Goal: Transaction & Acquisition: Purchase product/service

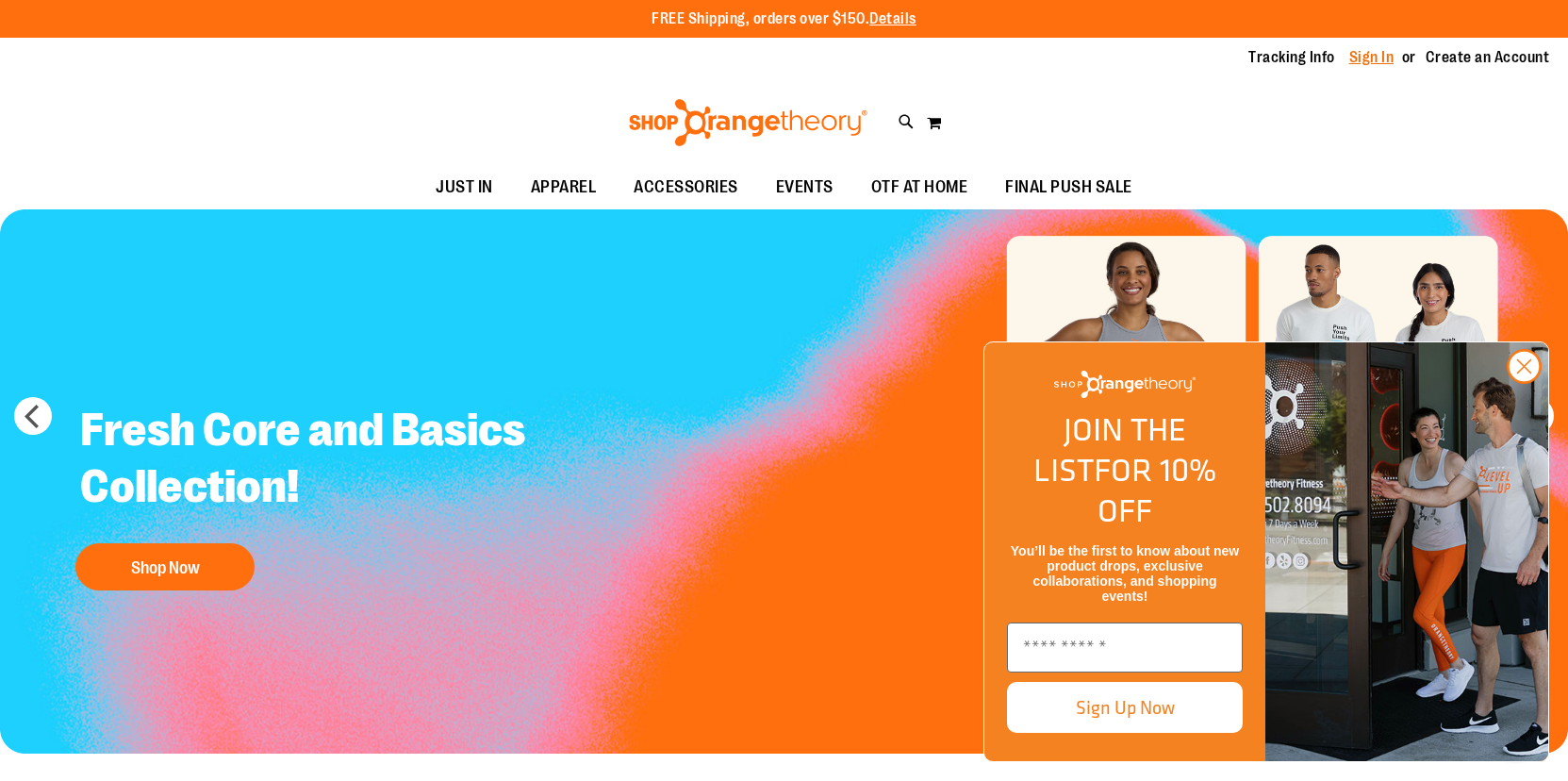
click at [1366, 60] on link "Sign In" at bounding box center [1372, 58] width 45 height 21
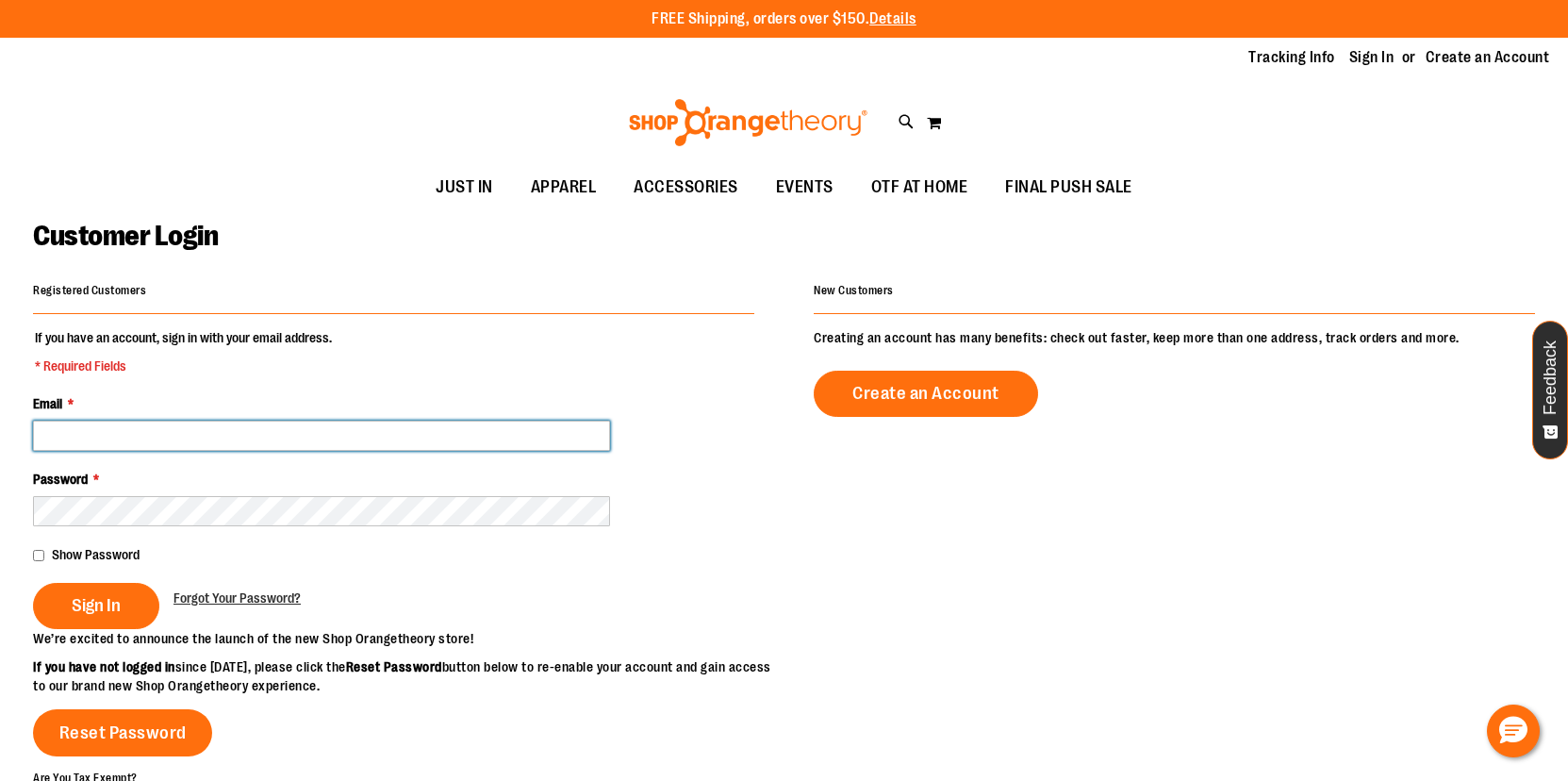
click at [132, 436] on input "Email *" at bounding box center [322, 435] width 577 height 30
type input "**********"
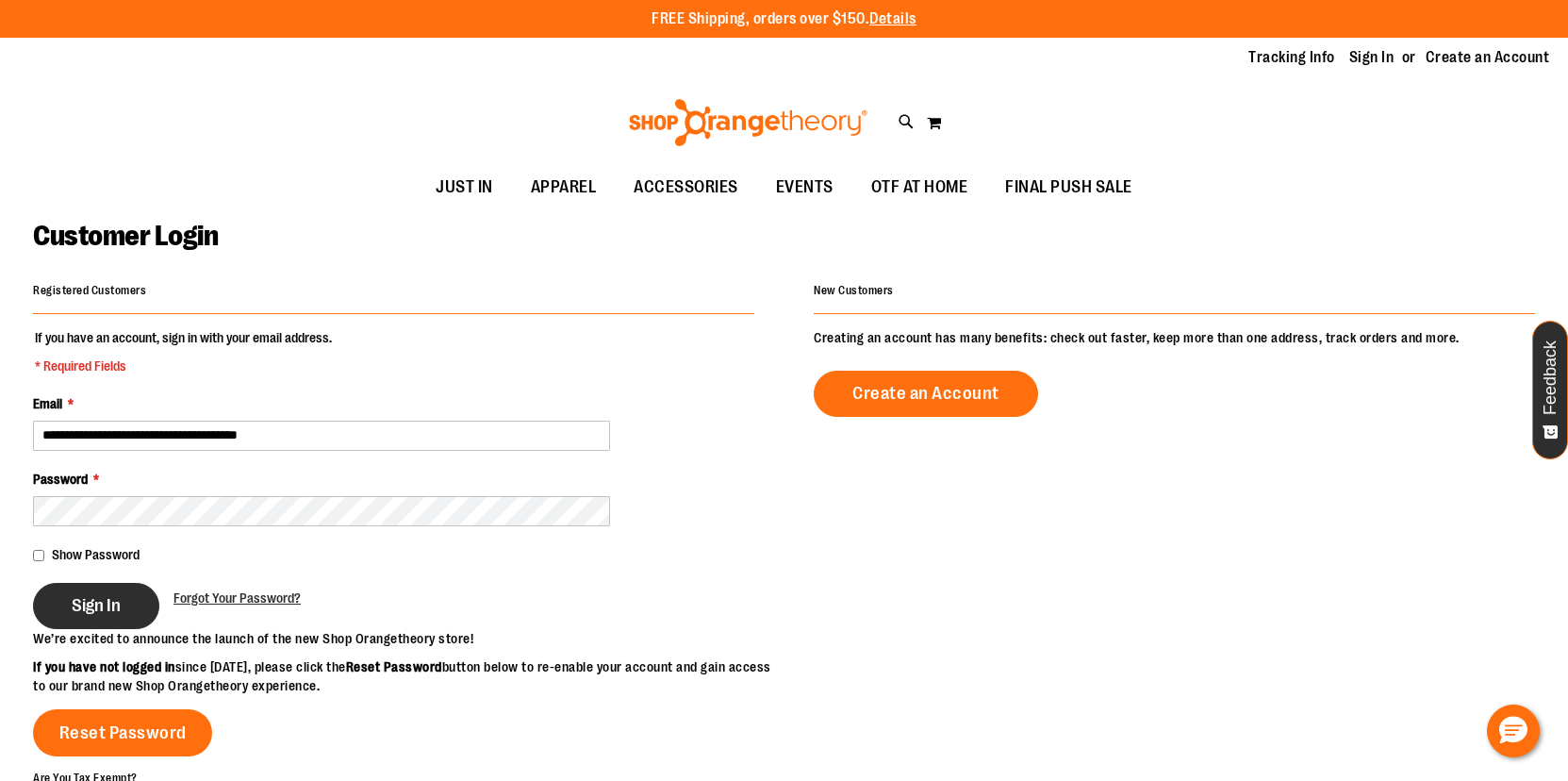
click at [131, 609] on button "Sign In" at bounding box center [97, 606] width 127 height 46
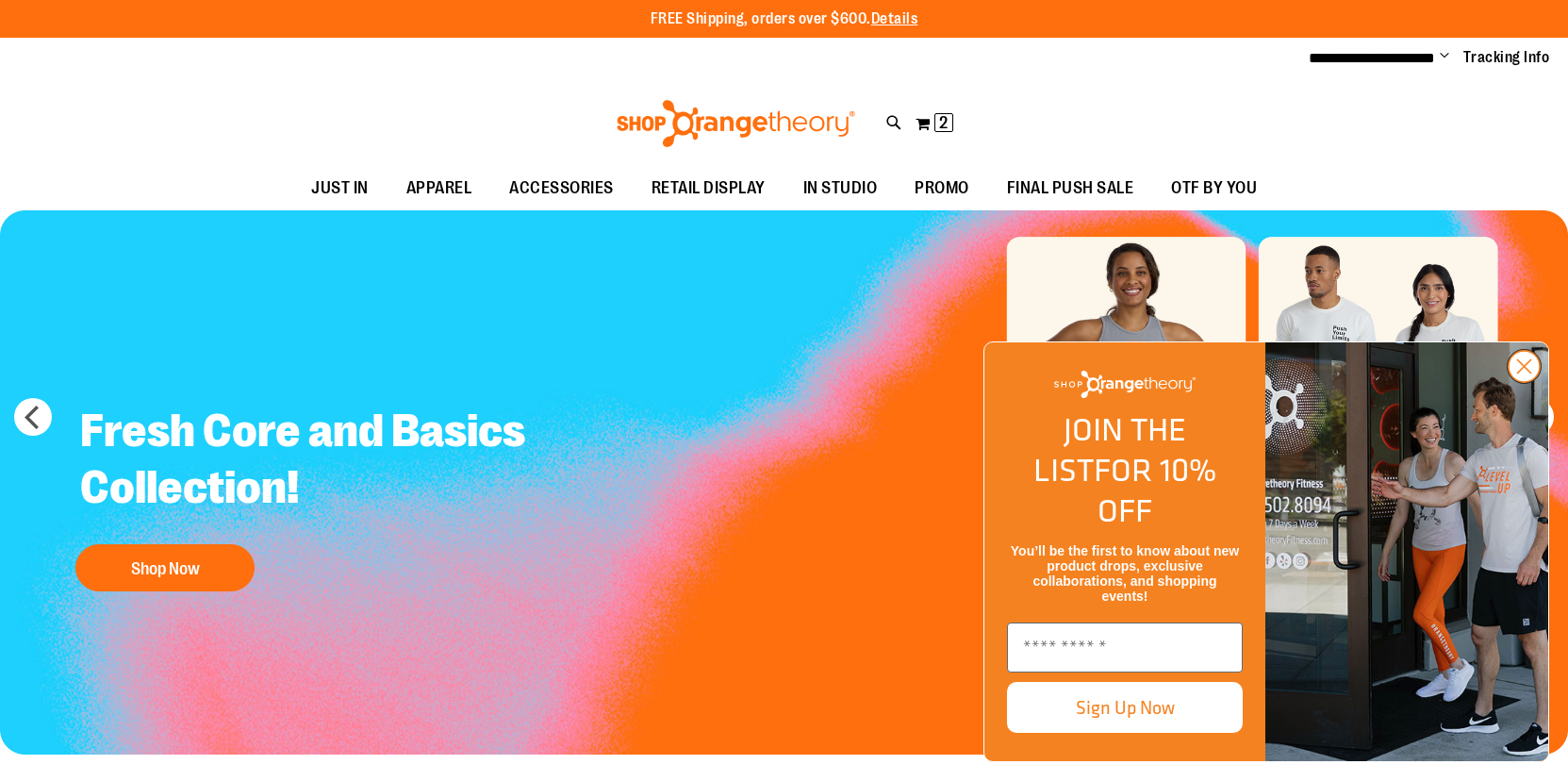
click at [1523, 374] on icon "Close dialog" at bounding box center [1524, 367] width 13 height 13
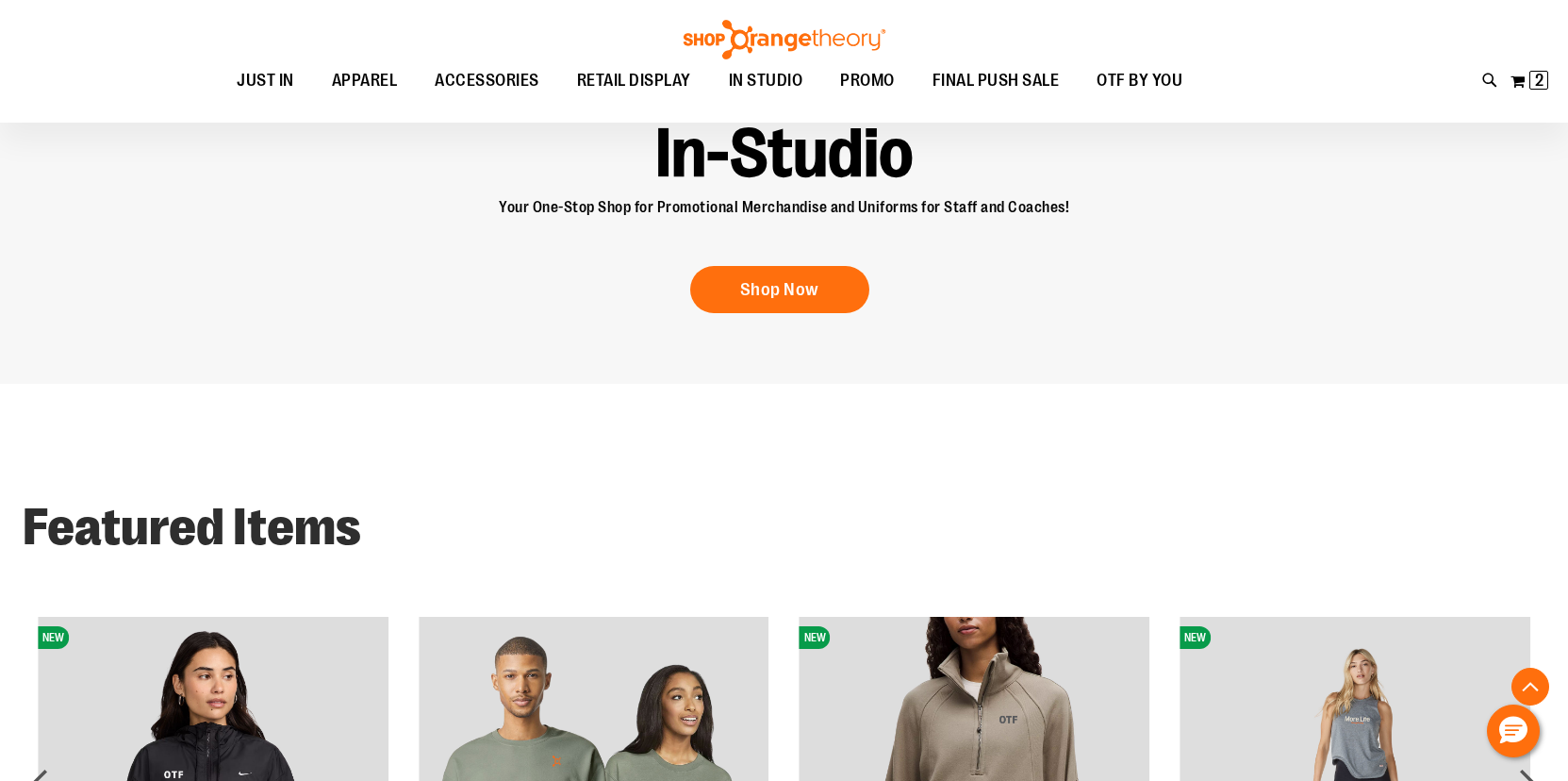
scroll to position [1495, 0]
click at [815, 303] on link "Shop Now" at bounding box center [779, 291] width 179 height 47
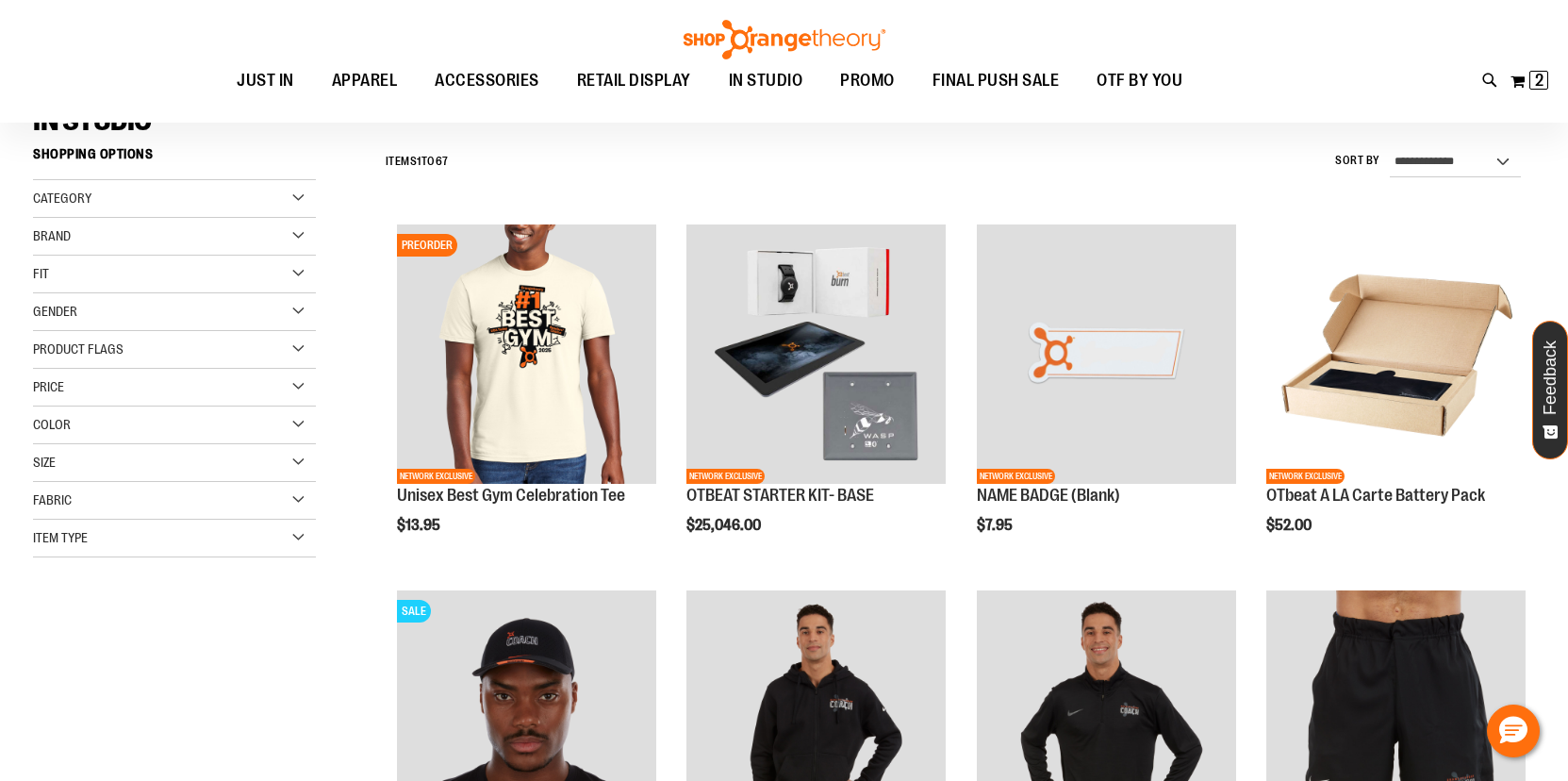
scroll to position [163, 0]
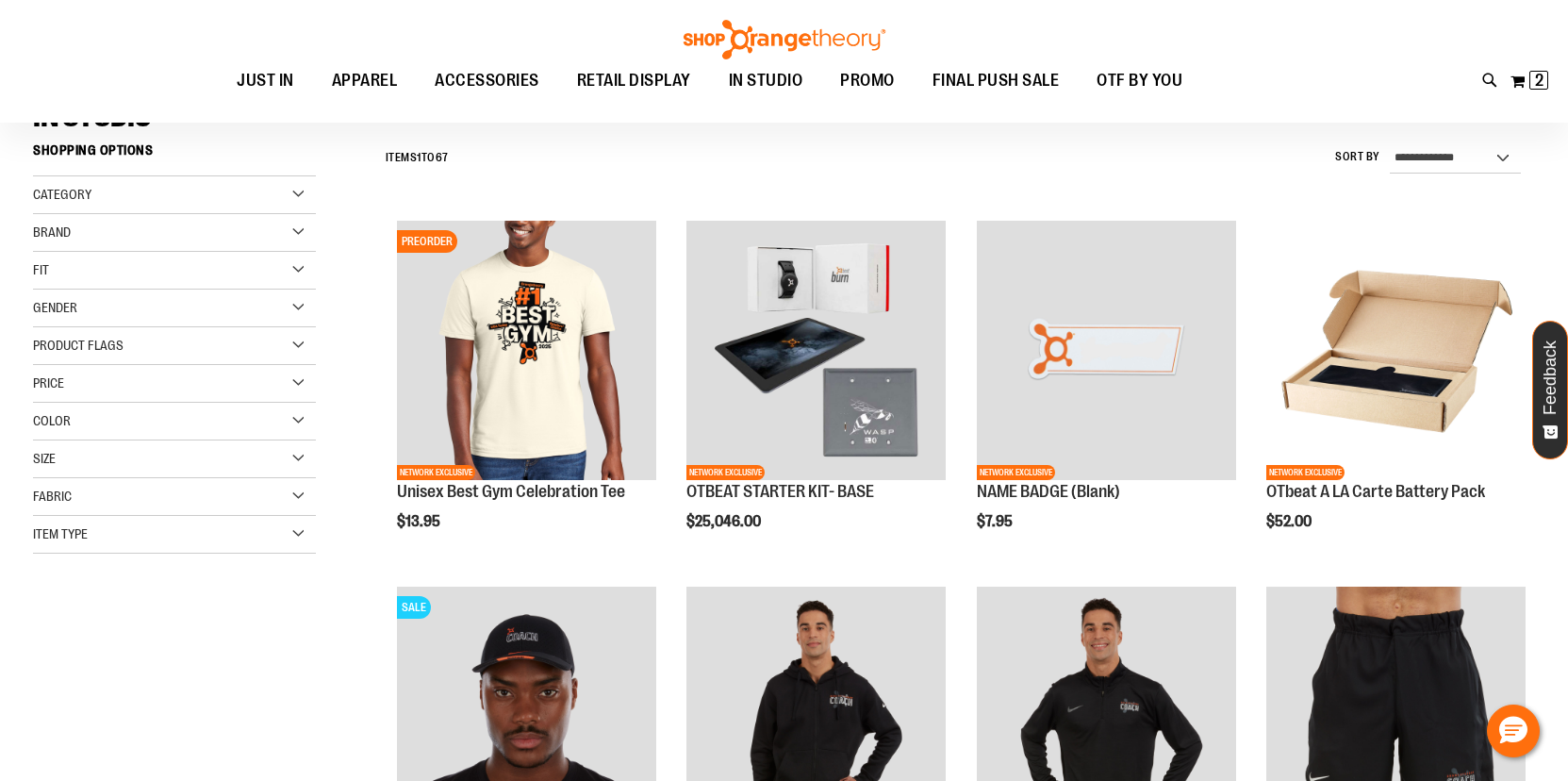
click at [297, 195] on div "Category" at bounding box center [174, 195] width 283 height 38
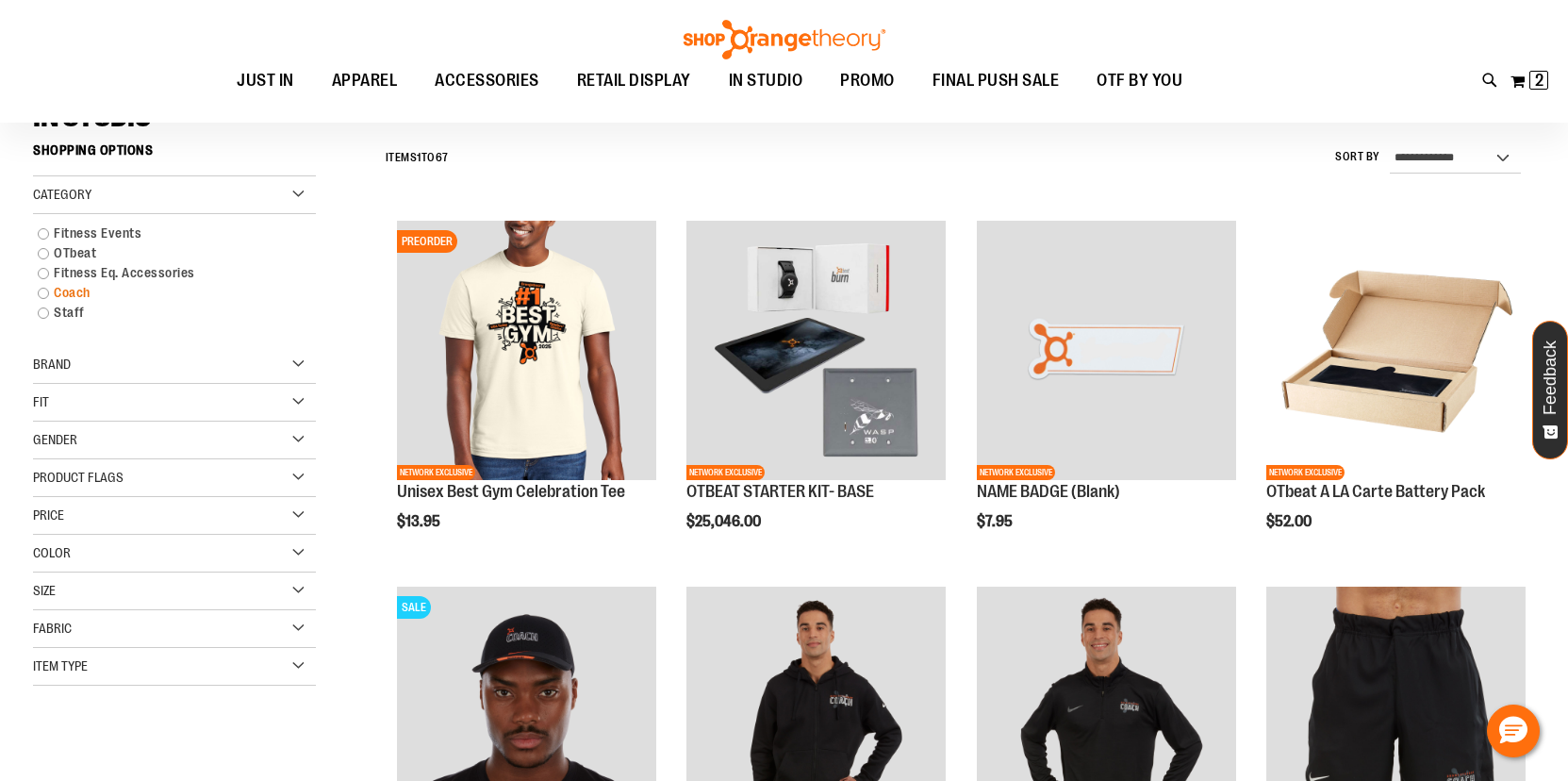
click at [44, 293] on link "Coach" at bounding box center [164, 293] width 272 height 20
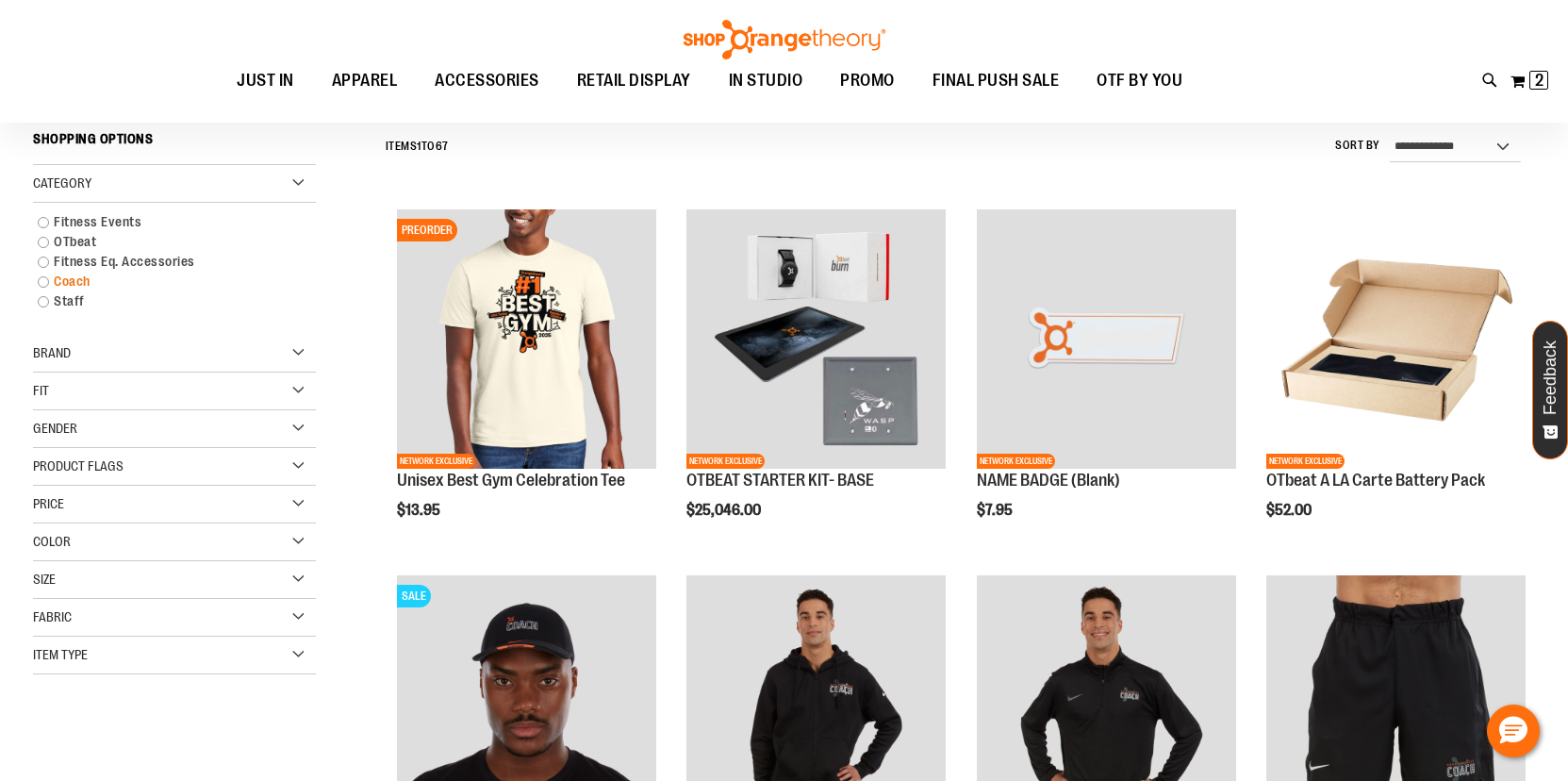
scroll to position [175, 0]
click at [45, 281] on link "Coach" at bounding box center [164, 280] width 272 height 20
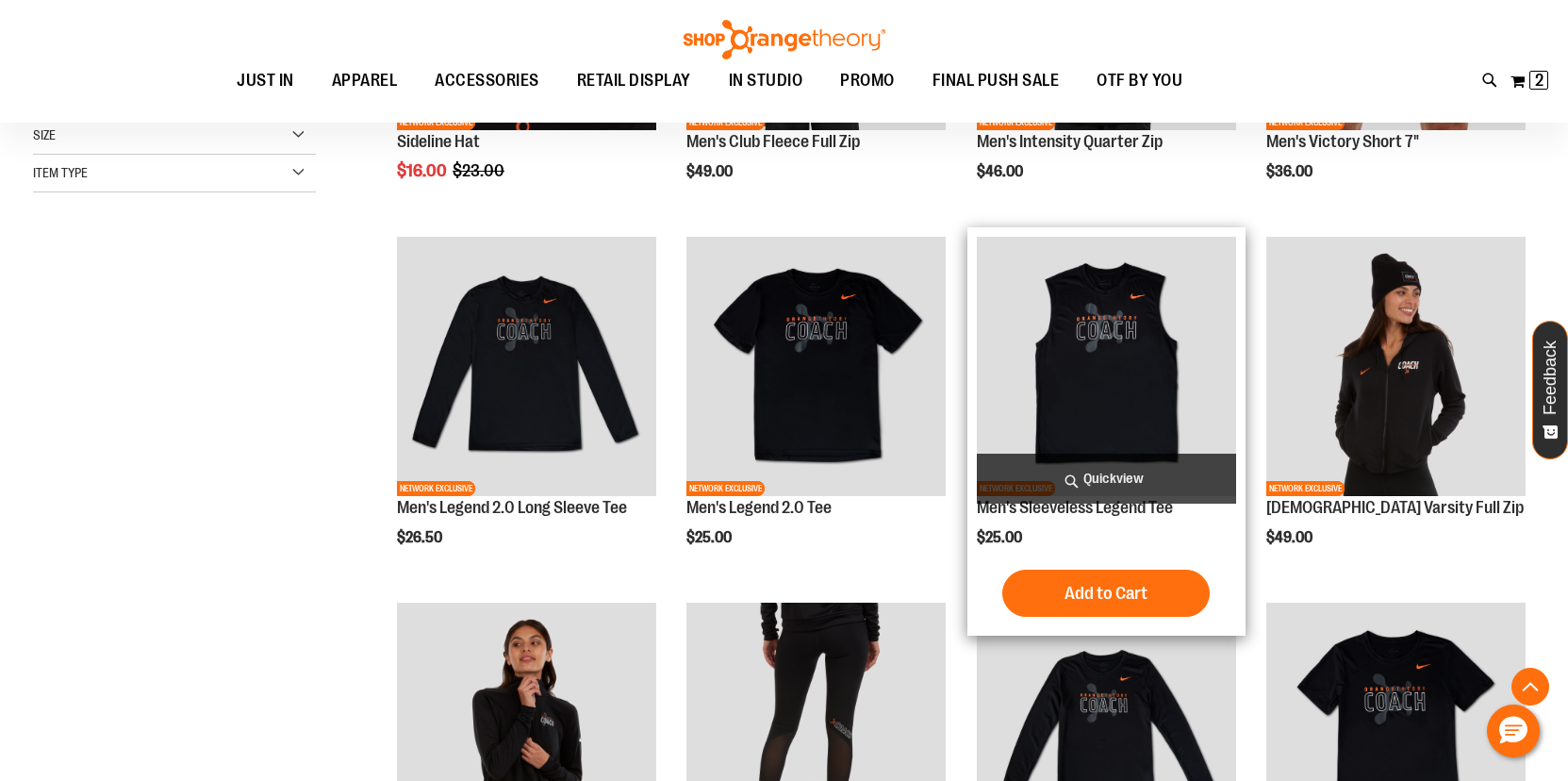
scroll to position [515, 0]
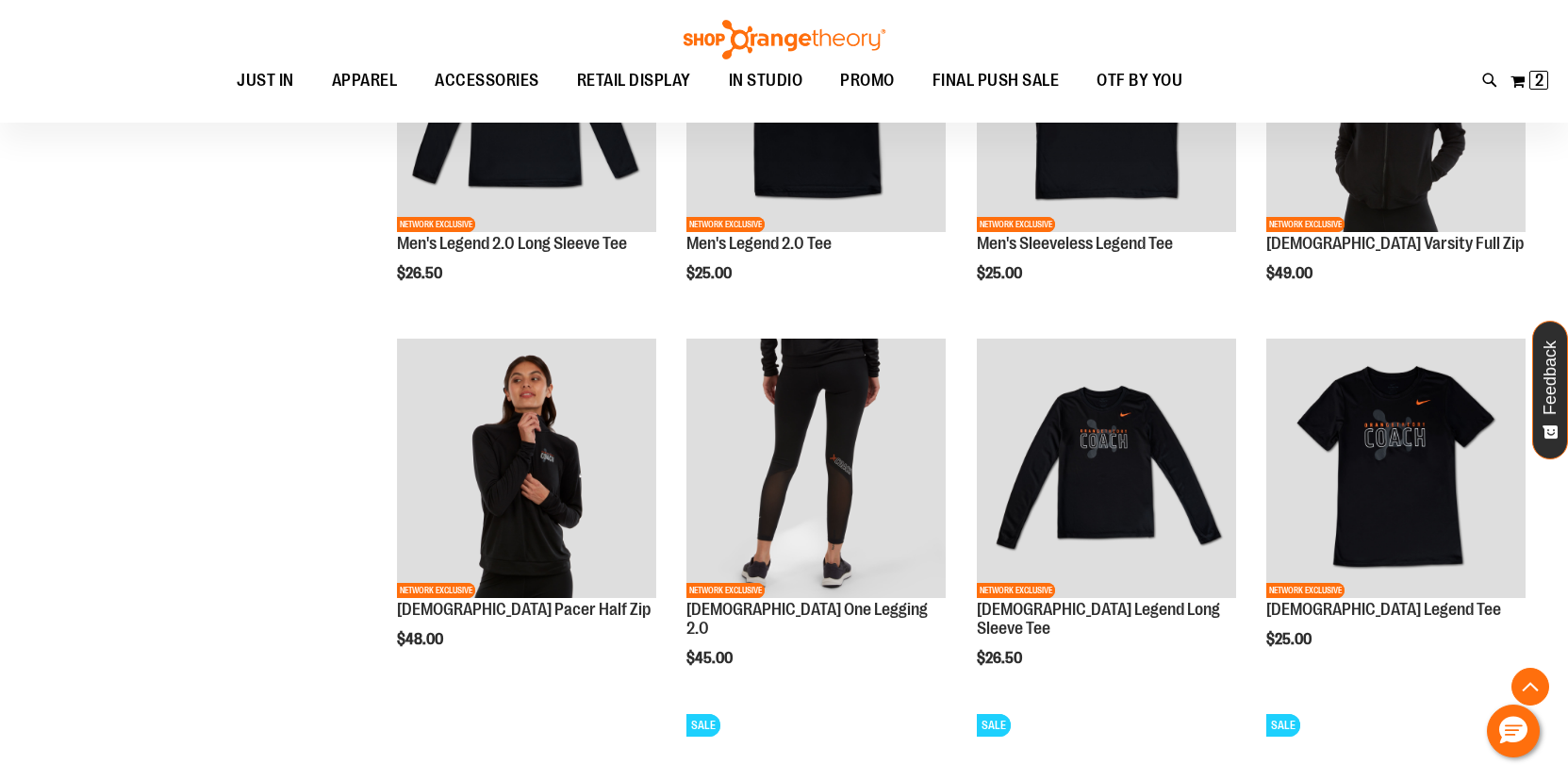
scroll to position [607, 0]
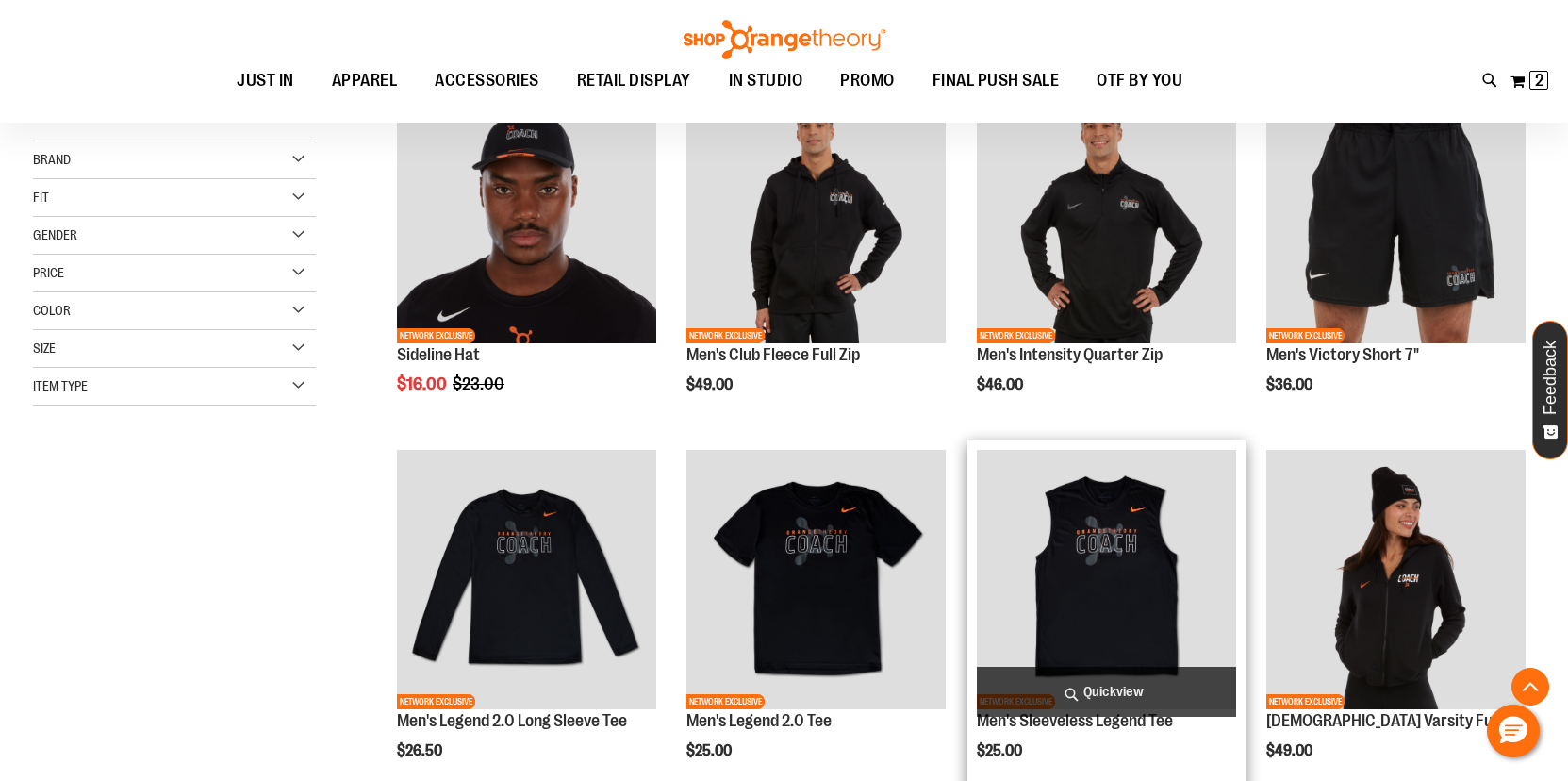
scroll to position [297, 0]
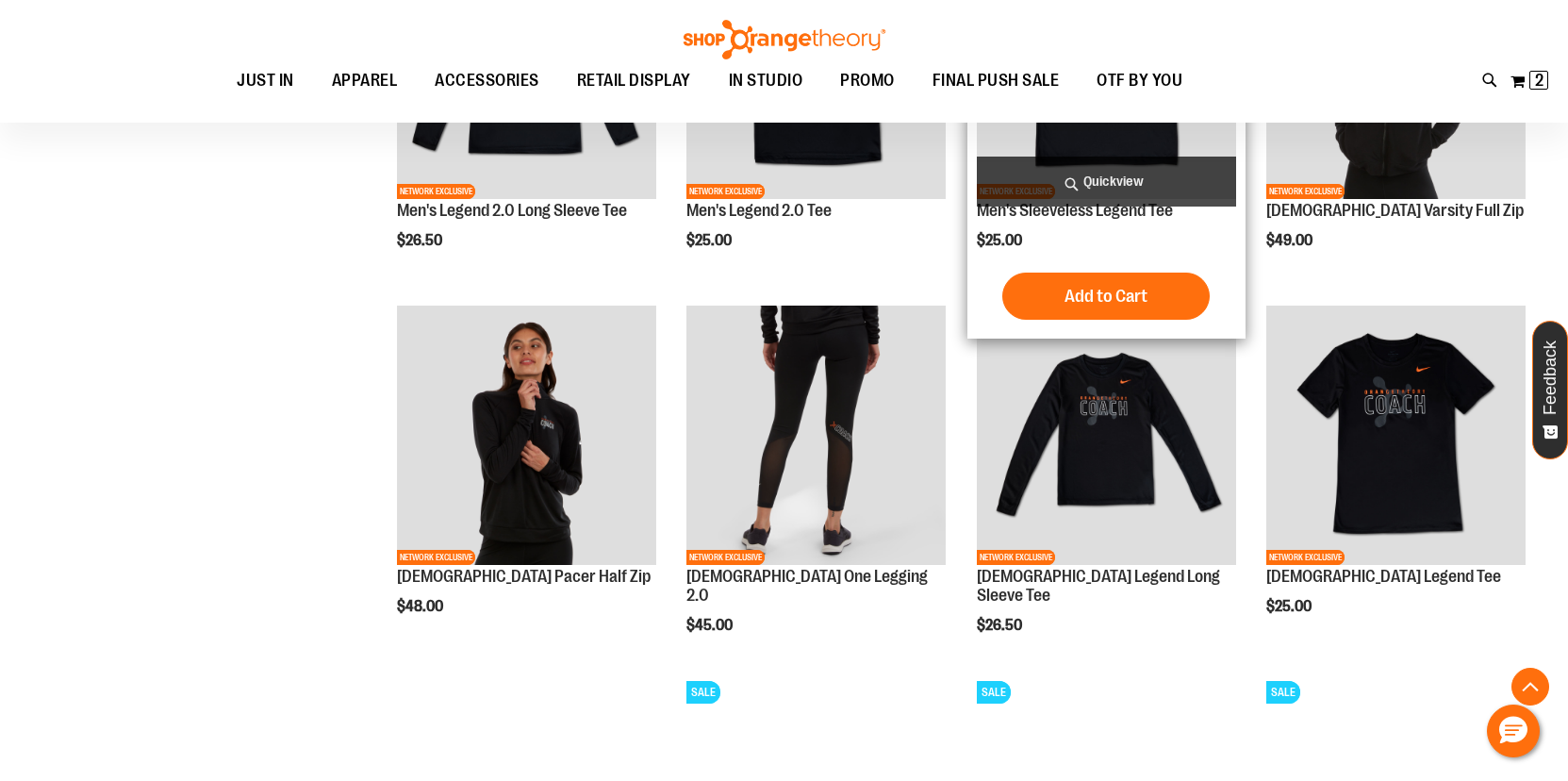
scroll to position [811, 0]
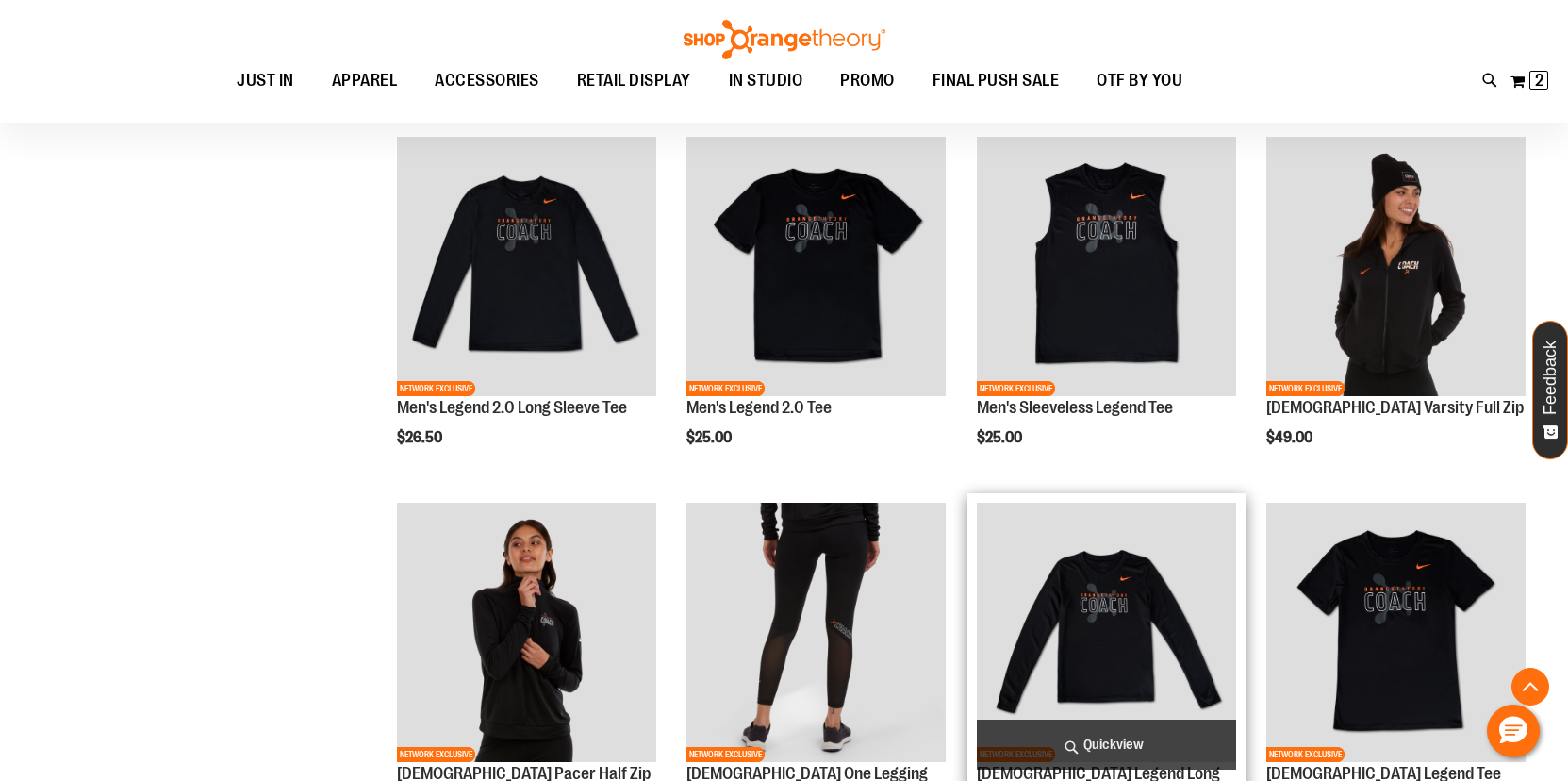
scroll to position [610, 0]
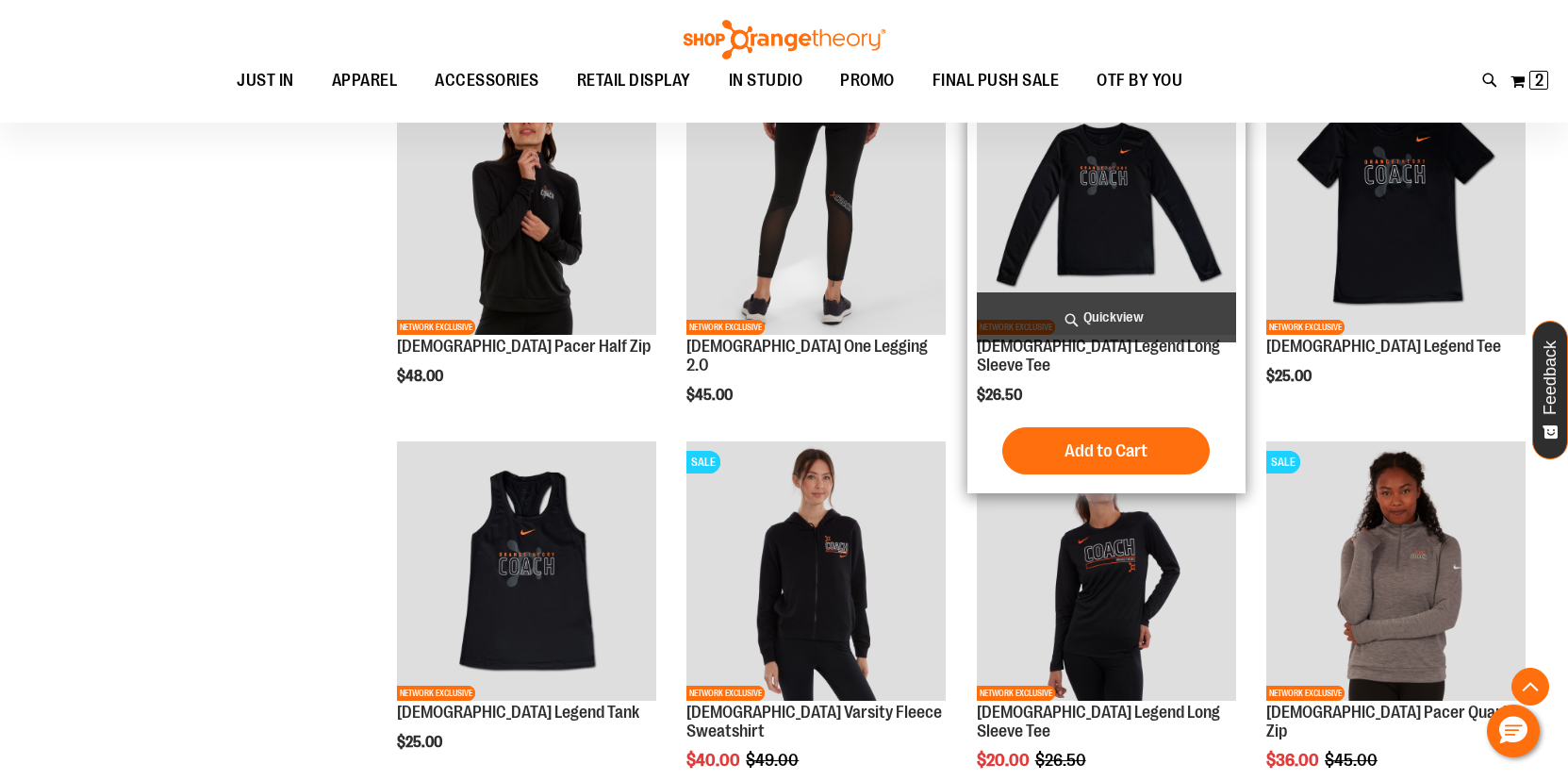
scroll to position [1041, 0]
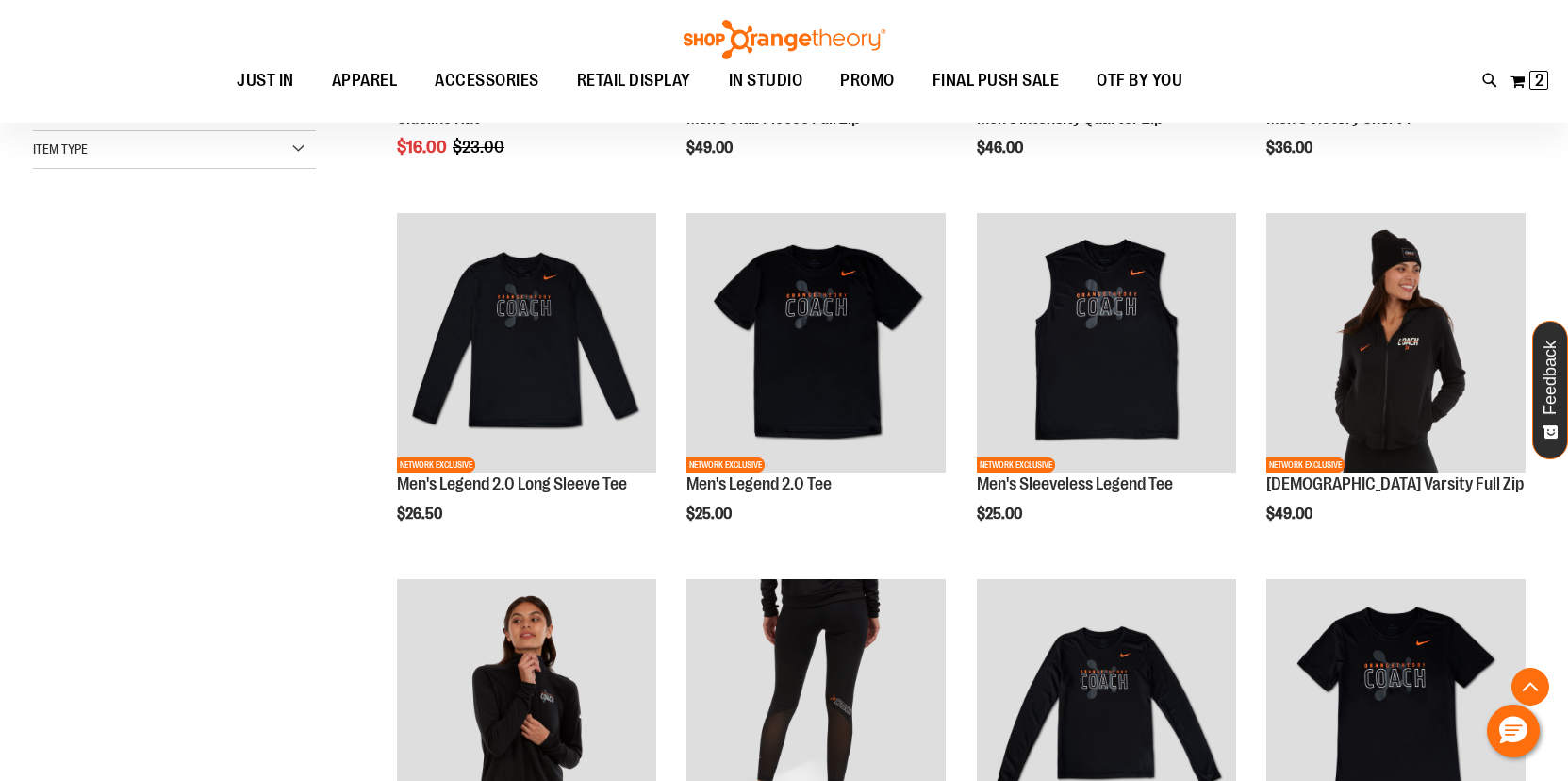
scroll to position [533, 0]
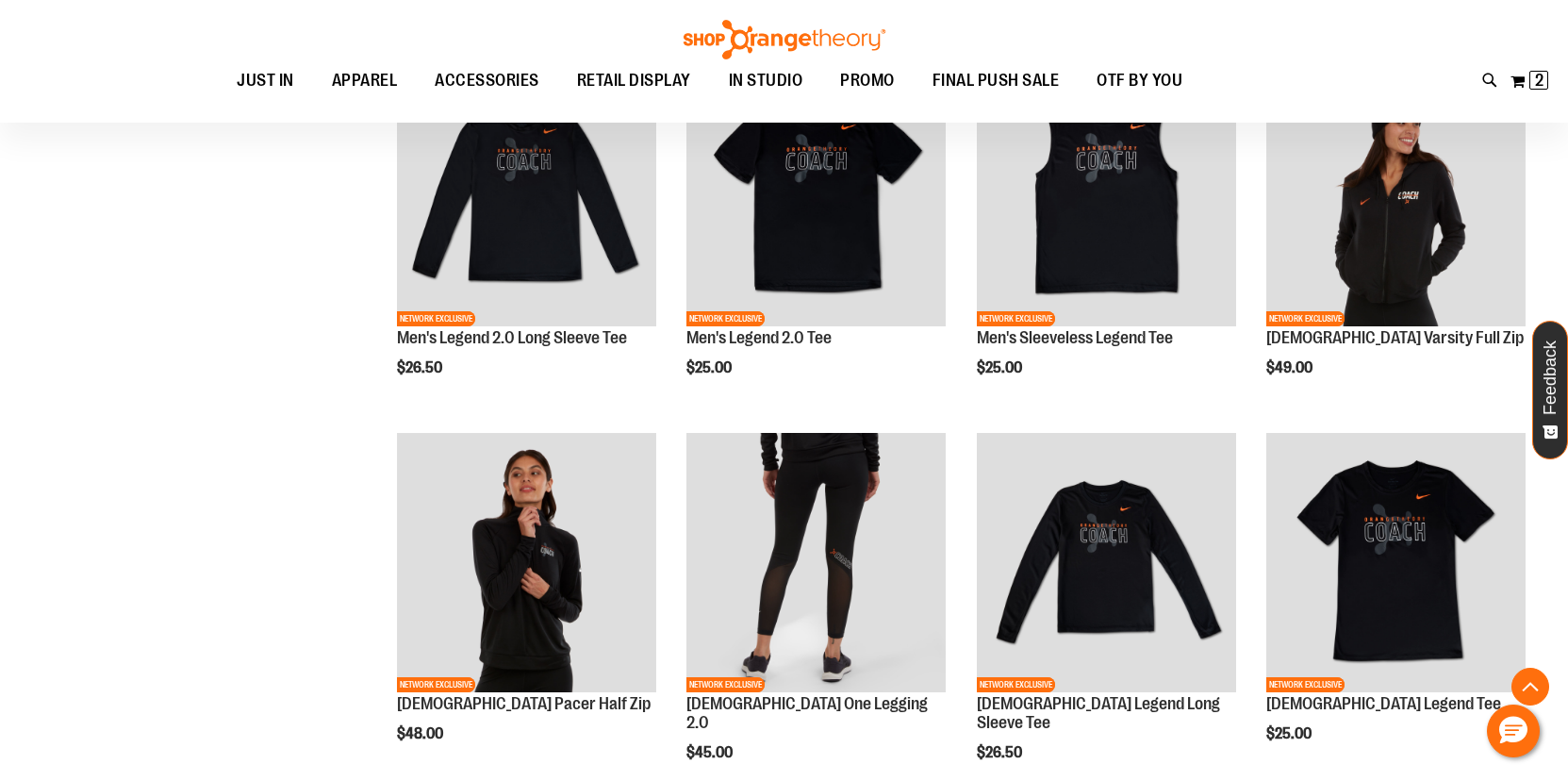
scroll to position [677, 0]
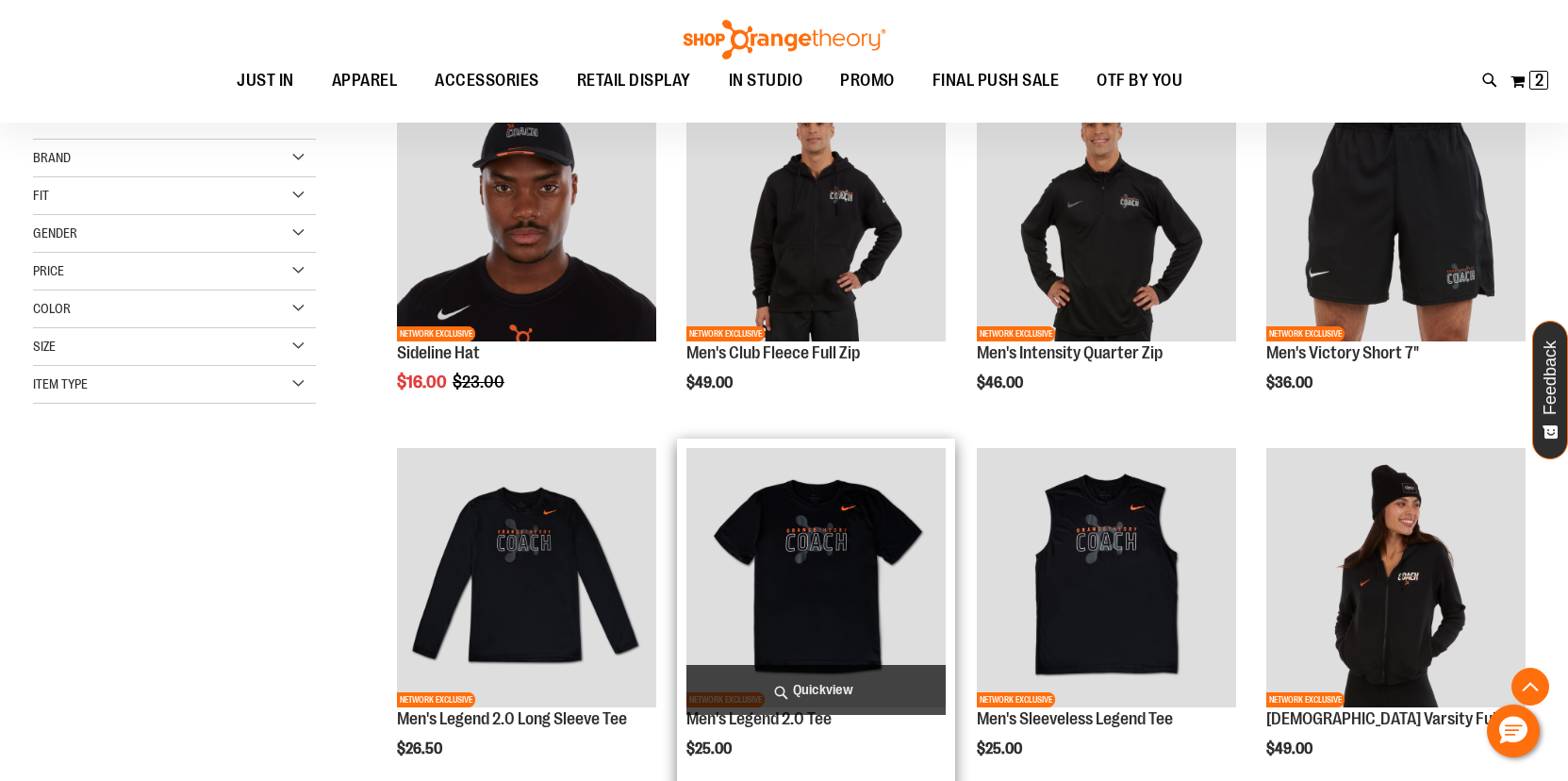
scroll to position [301, 0]
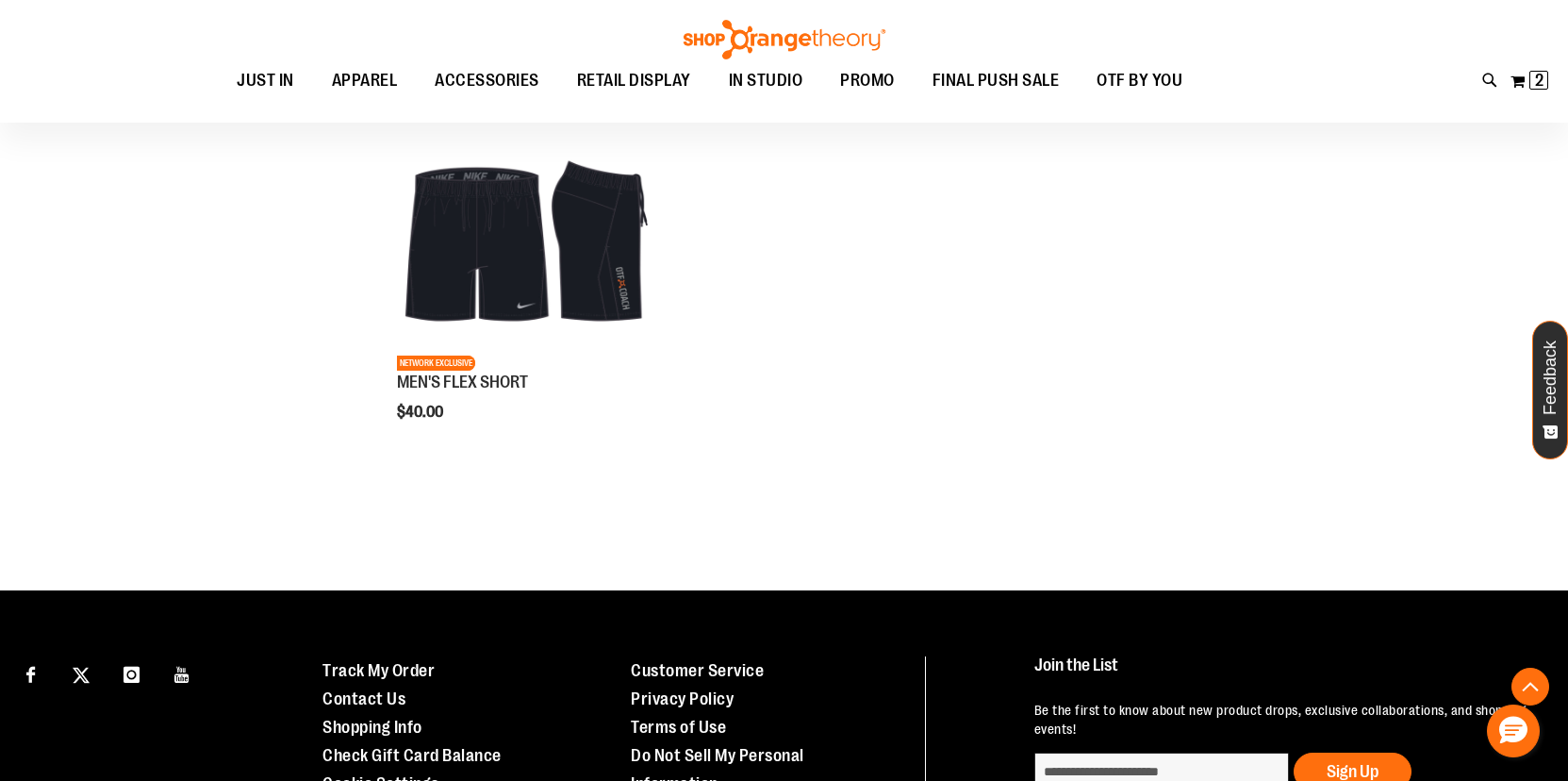
scroll to position [1743, 0]
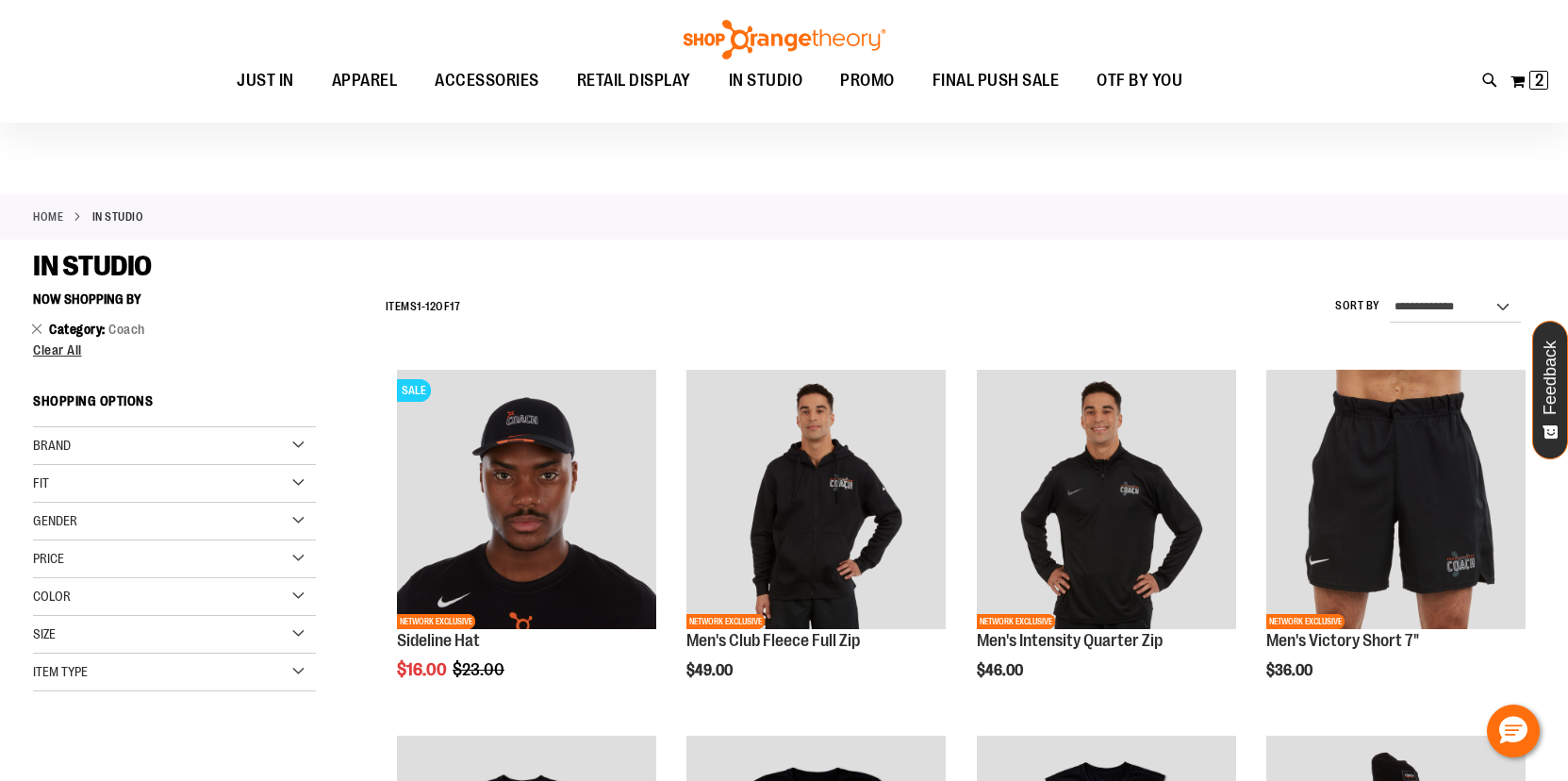
scroll to position [17, 0]
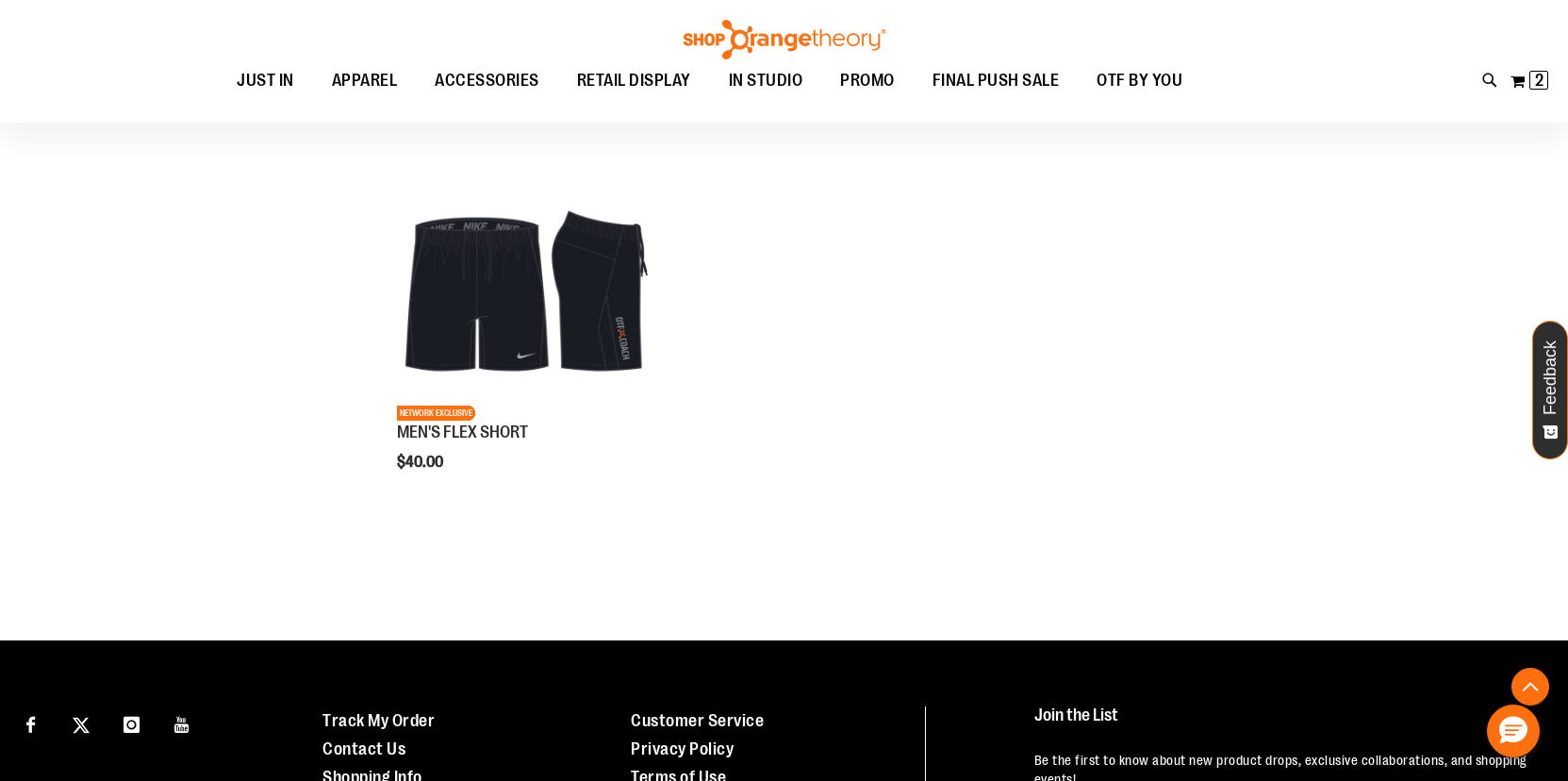
scroll to position [1691, 0]
